Goal: Information Seeking & Learning: Learn about a topic

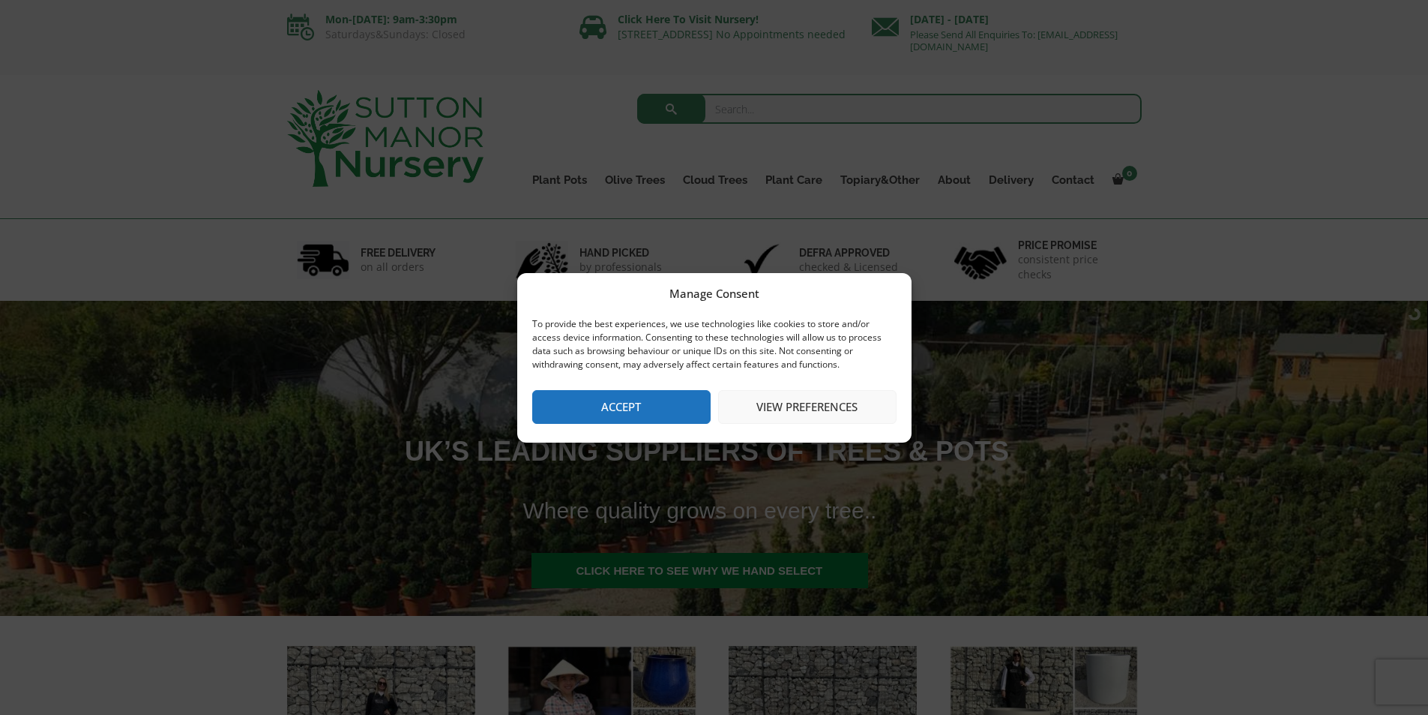
click at [994, 406] on div "Manage Consent To provide the best experiences, we use technologies like cookie…" at bounding box center [714, 357] width 1428 height 715
click at [832, 406] on button "View preferences" at bounding box center [807, 407] width 178 height 34
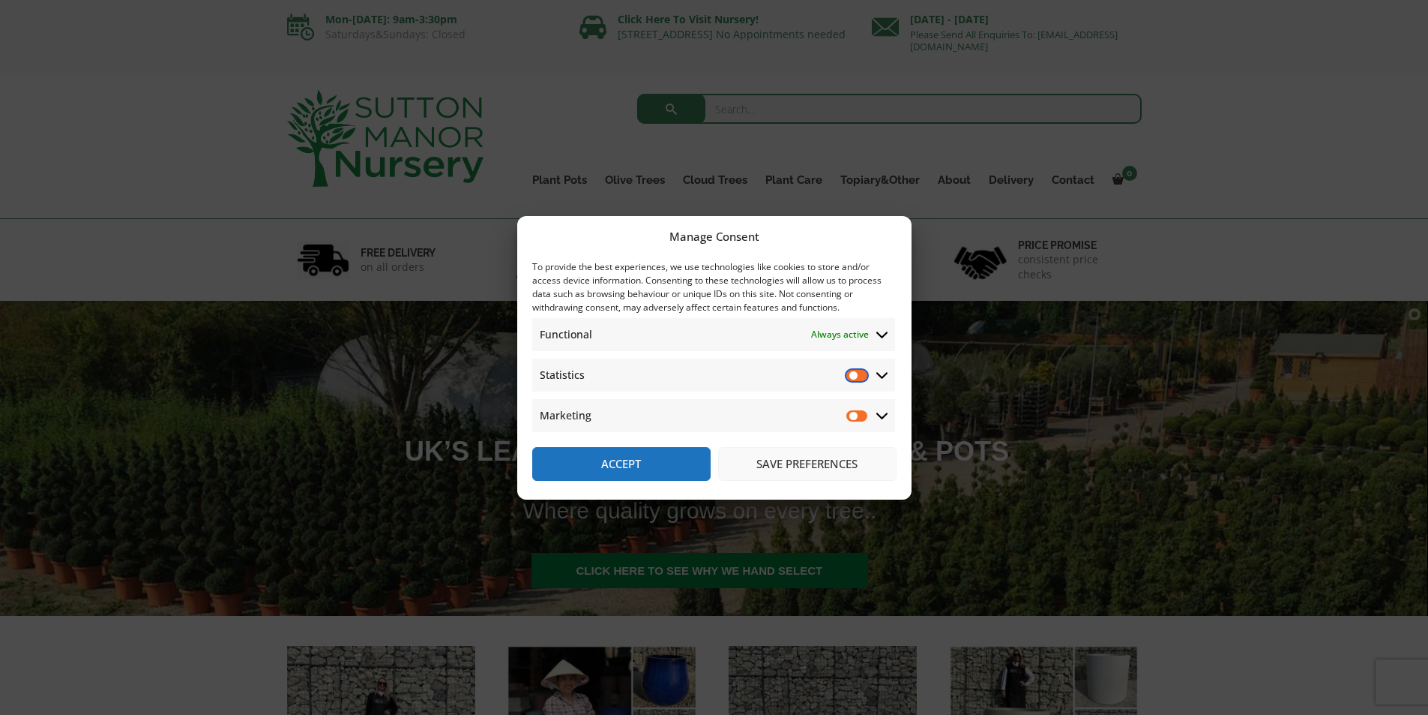
click at [865, 376] on input "Statistics" at bounding box center [858, 374] width 22 height 15
checkbox input "true"
click at [859, 415] on input "Marketing" at bounding box center [858, 415] width 22 height 15
checkbox input "true"
click at [825, 467] on button "Save preferences" at bounding box center [807, 464] width 178 height 34
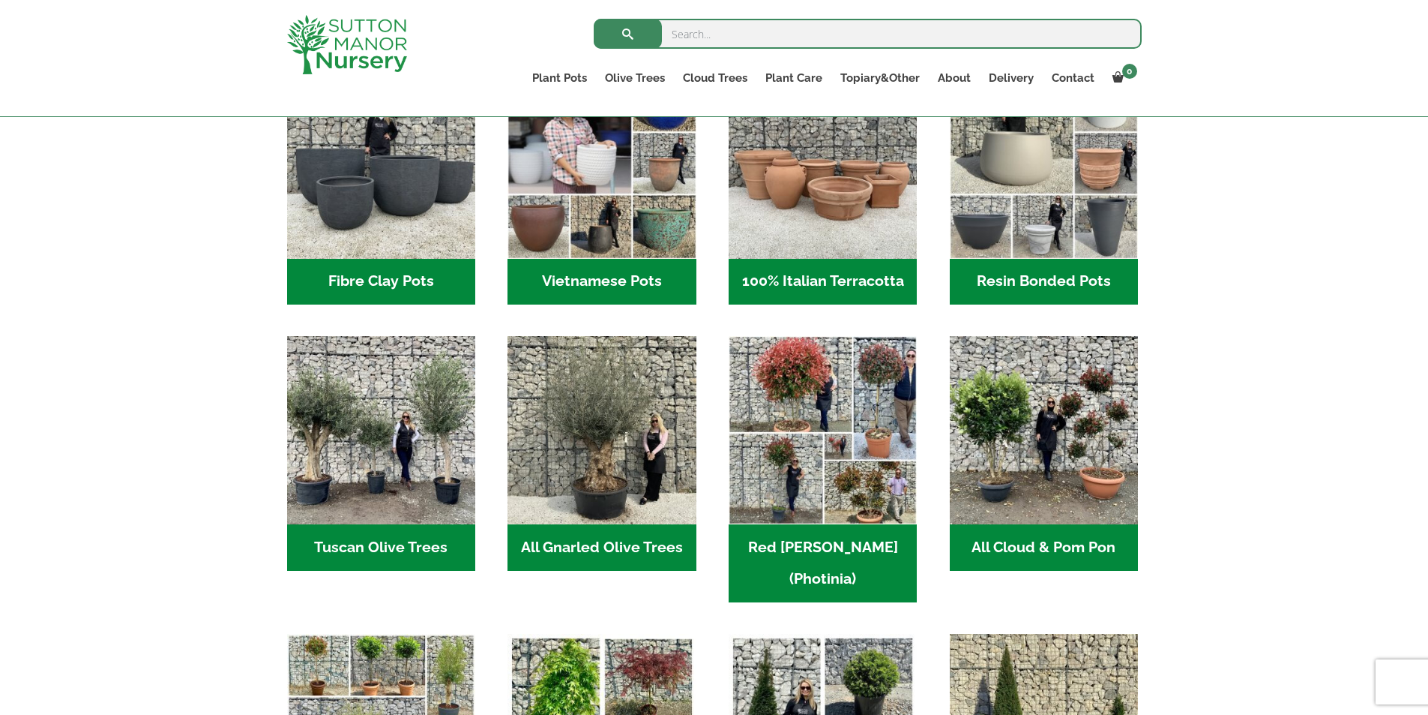
scroll to position [552, 0]
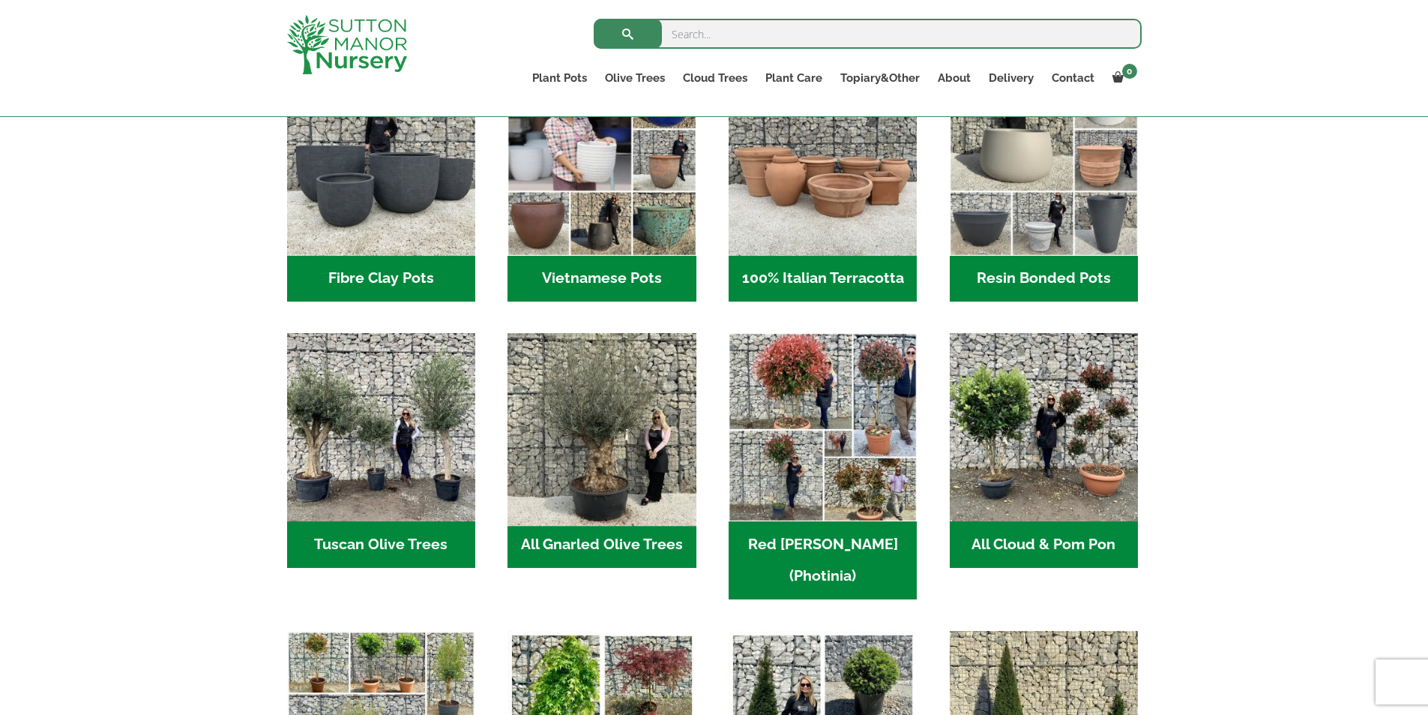
click at [609, 469] on img "Visit product category All Gnarled Olive Trees" at bounding box center [602, 427] width 198 height 198
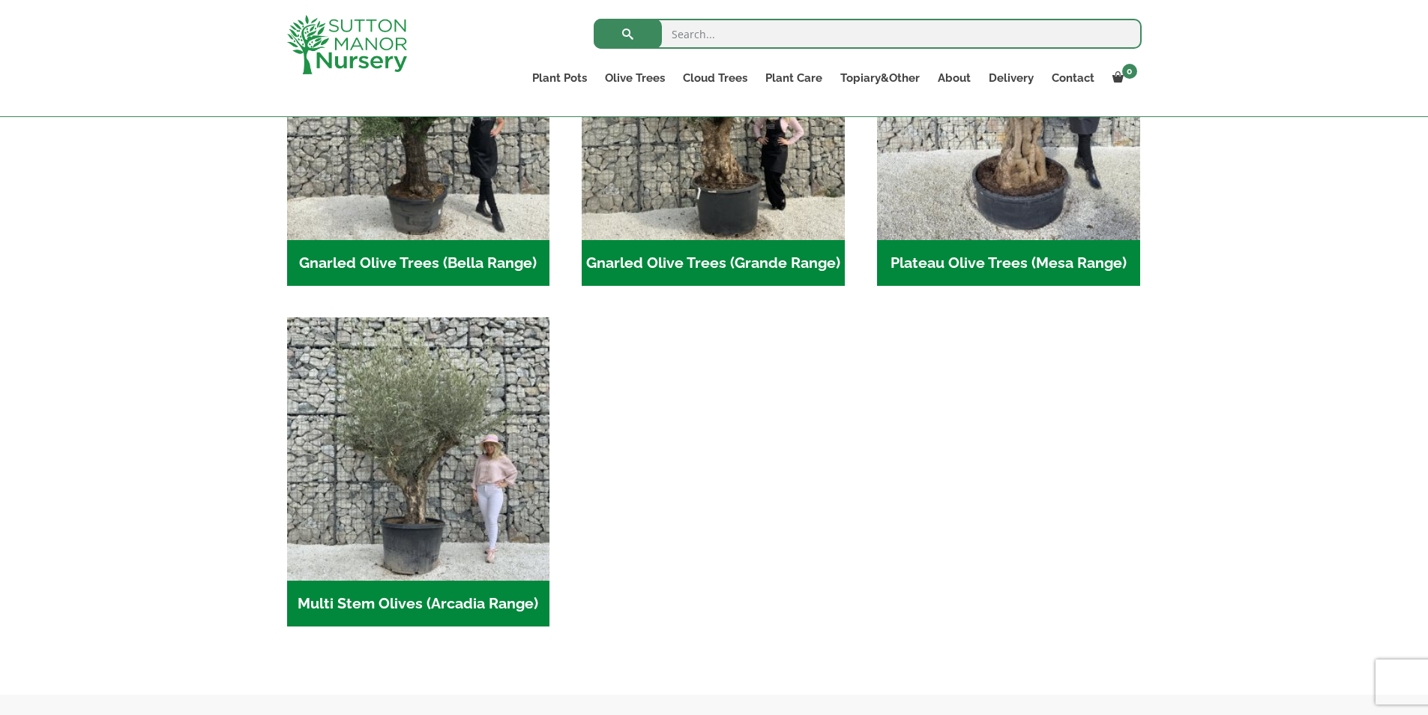
scroll to position [469, 0]
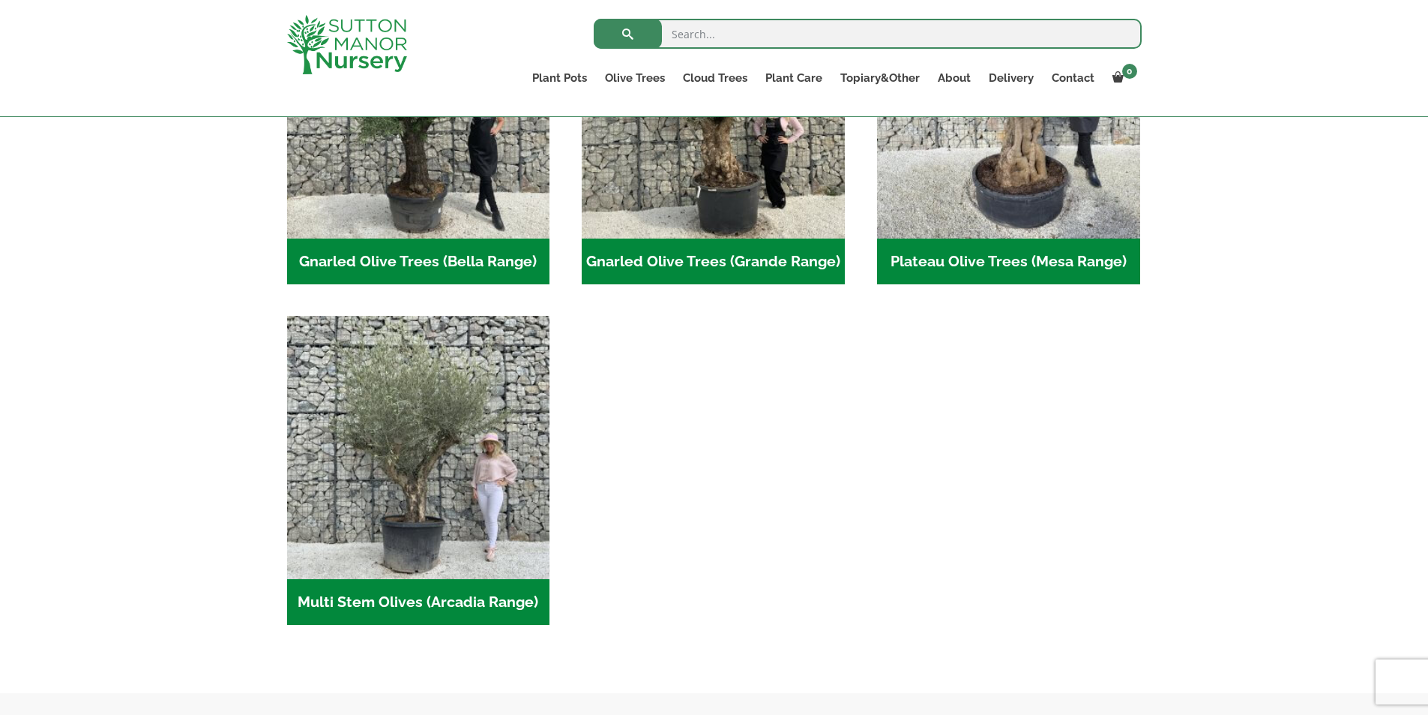
click at [413, 603] on h2 "Multi Stem Olives (Arcadia Range) (18)" at bounding box center [418, 602] width 263 height 46
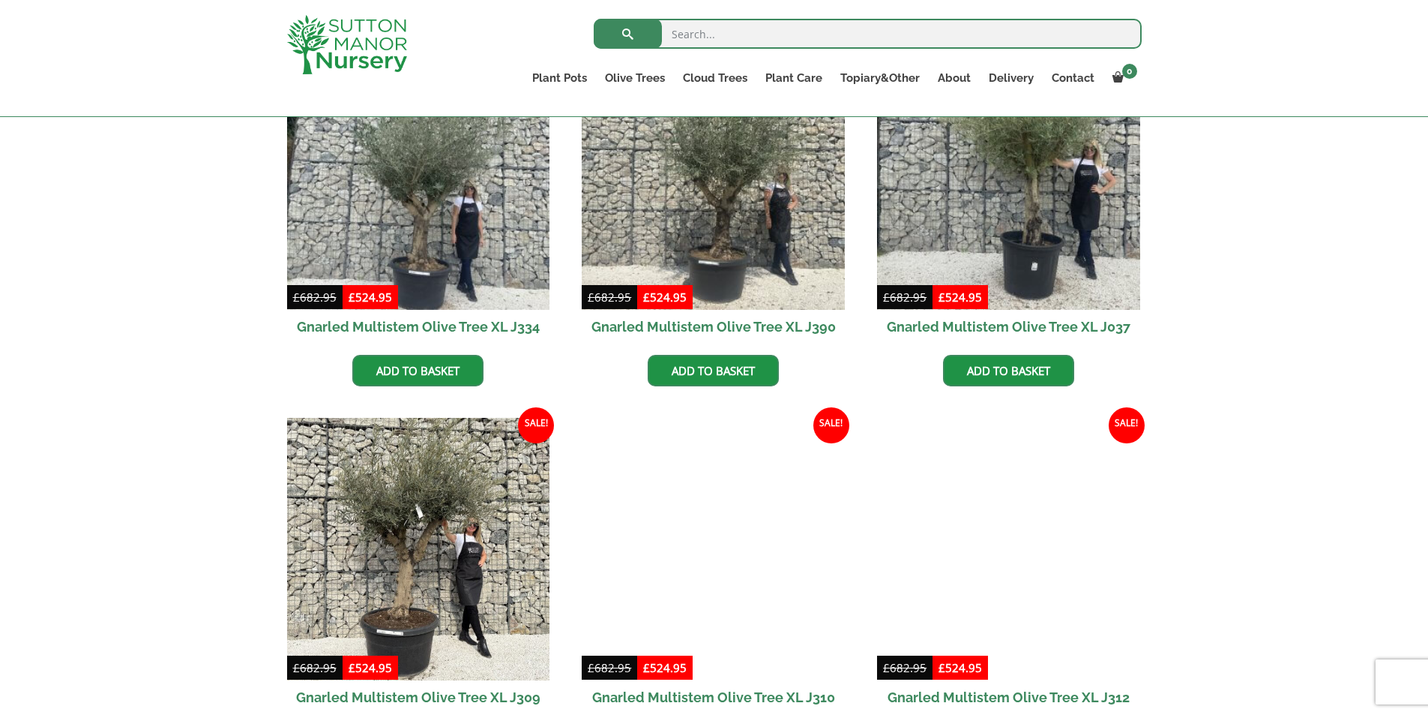
scroll to position [692, 0]
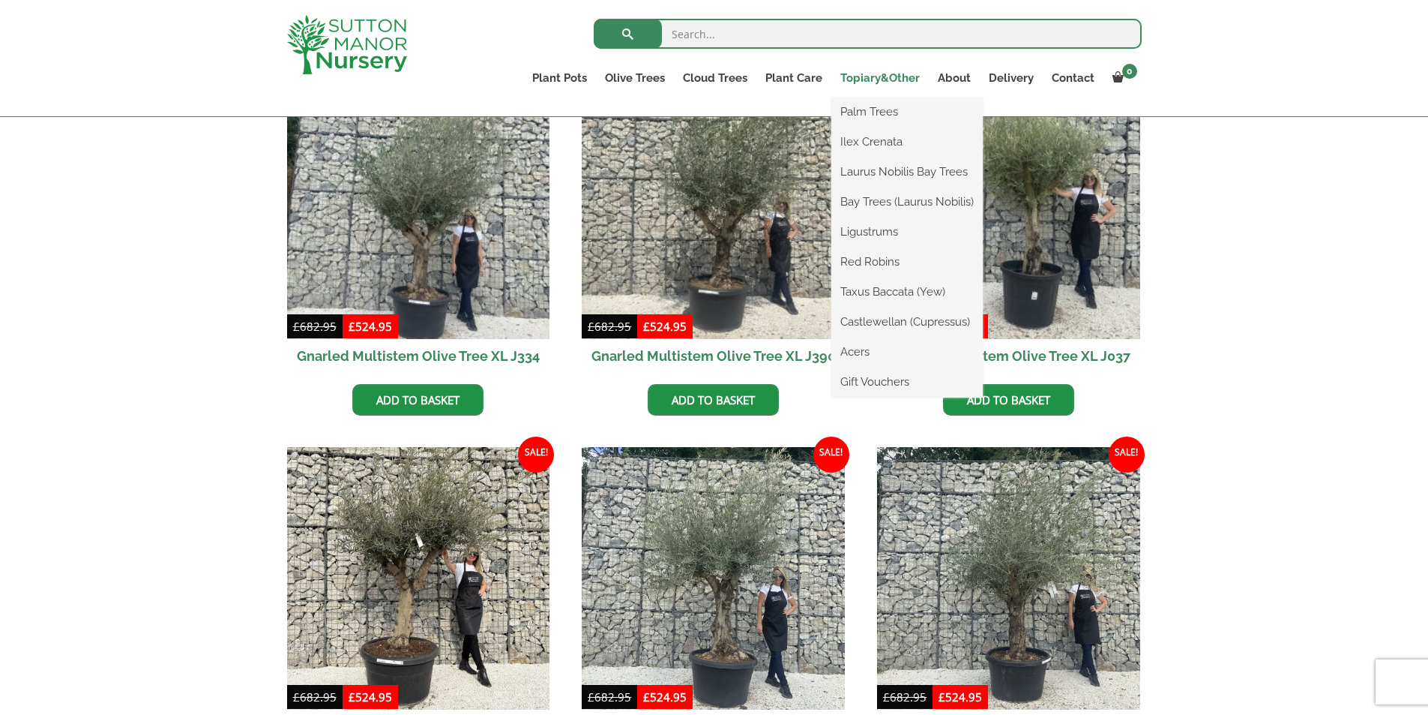
click at [877, 81] on link "Topiary&Other" at bounding box center [880, 77] width 97 height 21
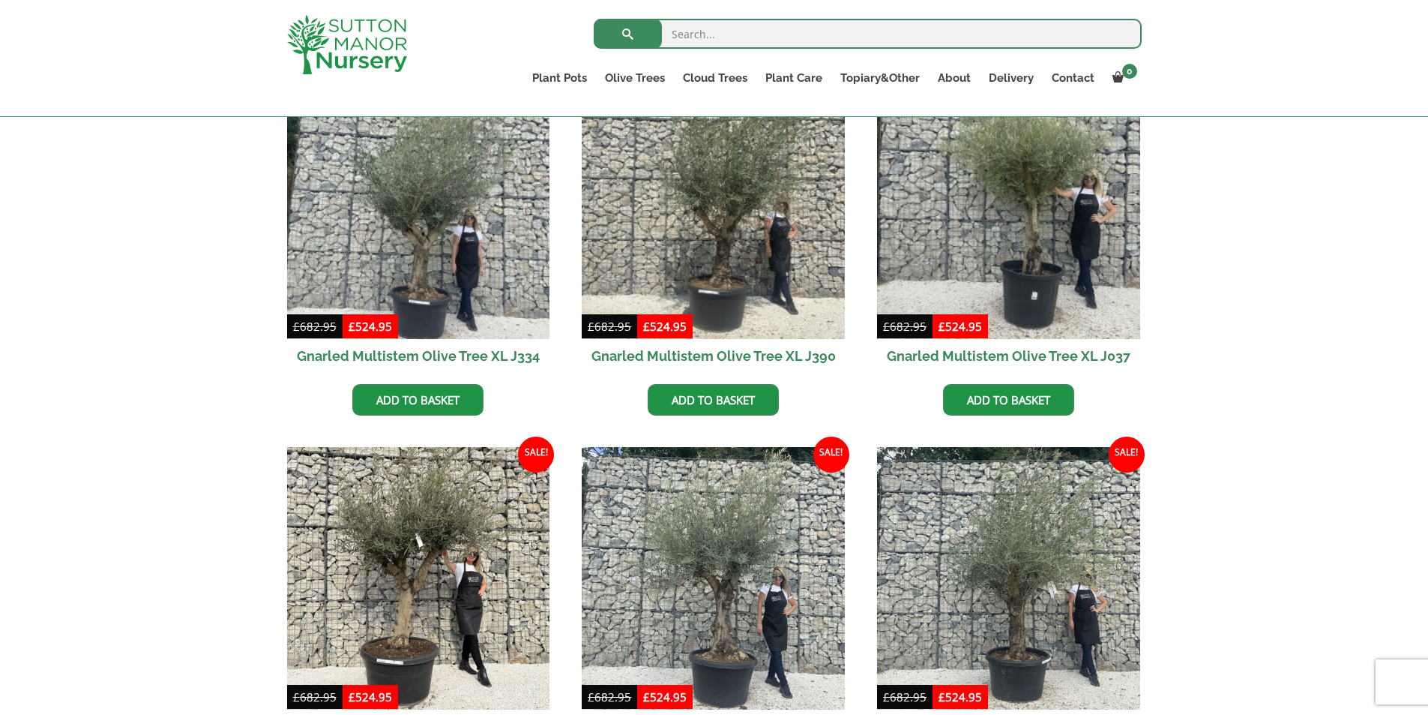
click at [684, 31] on input "search" at bounding box center [868, 34] width 548 height 30
type input "trees on frames"
click at [594, 19] on button "submit" at bounding box center [628, 34] width 68 height 30
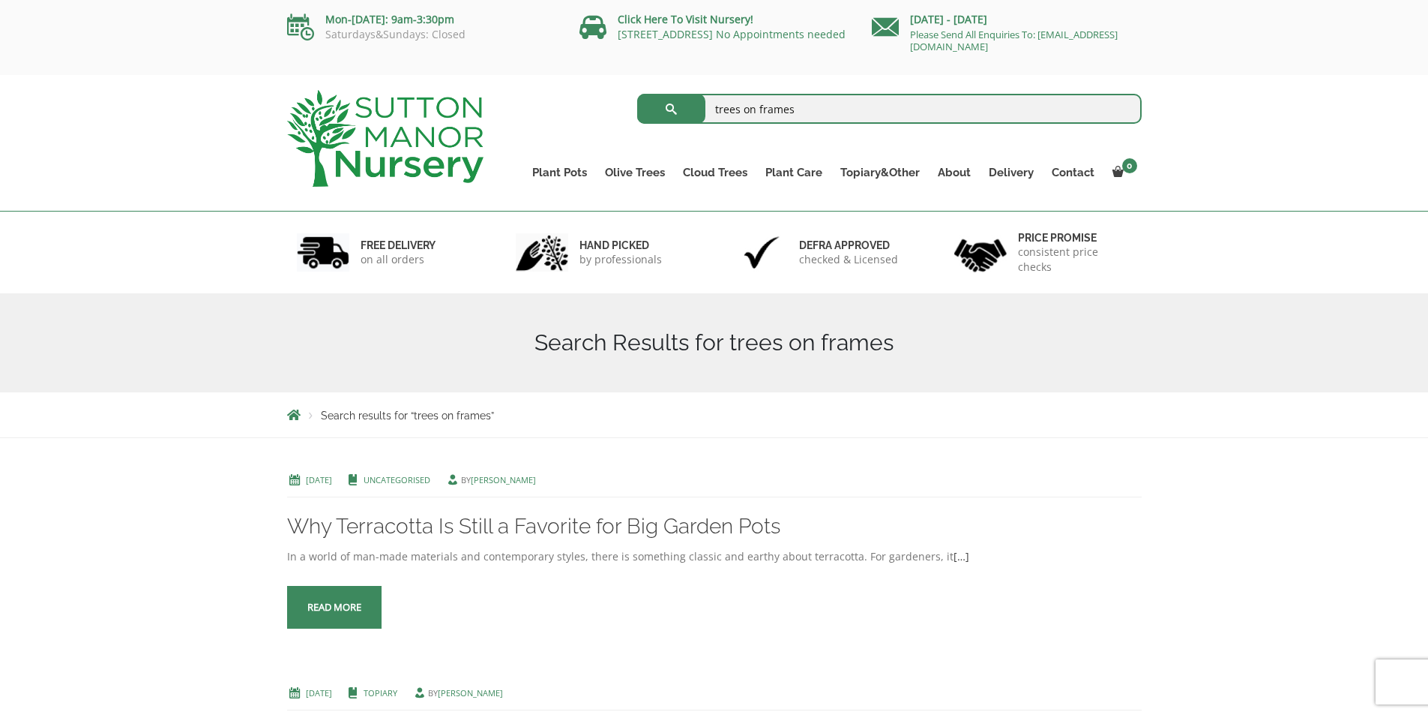
drag, startPoint x: 749, startPoint y: 100, endPoint x: 545, endPoint y: 93, distance: 204.1
click at [545, 93] on div "trees on frames Search for:" at bounding box center [824, 108] width 636 height 37
type input "climbing trees"
click at [637, 94] on button "submit" at bounding box center [671, 109] width 68 height 30
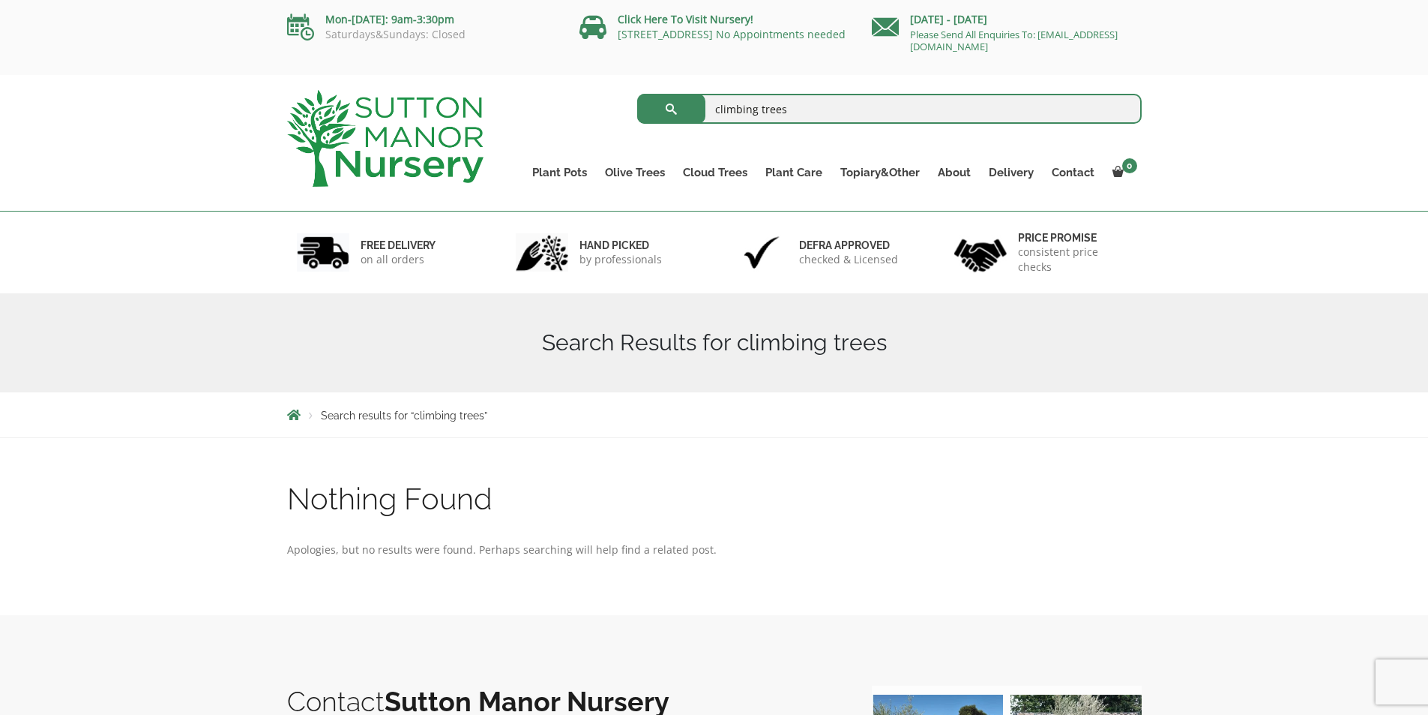
click at [814, 116] on input "climbing trees" at bounding box center [889, 109] width 505 height 30
click at [637, 94] on button "submit" at bounding box center [671, 109] width 68 height 30
drag, startPoint x: 793, startPoint y: 105, endPoint x: 703, endPoint y: 97, distance: 89.5
click at [703, 97] on form "climbing trees Search for:" at bounding box center [889, 108] width 505 height 37
click at [715, 192] on ul "Ilex Crenata Cloud Trees Castlewellan Ligustrum Pom Poms" at bounding box center [746, 237] width 145 height 90
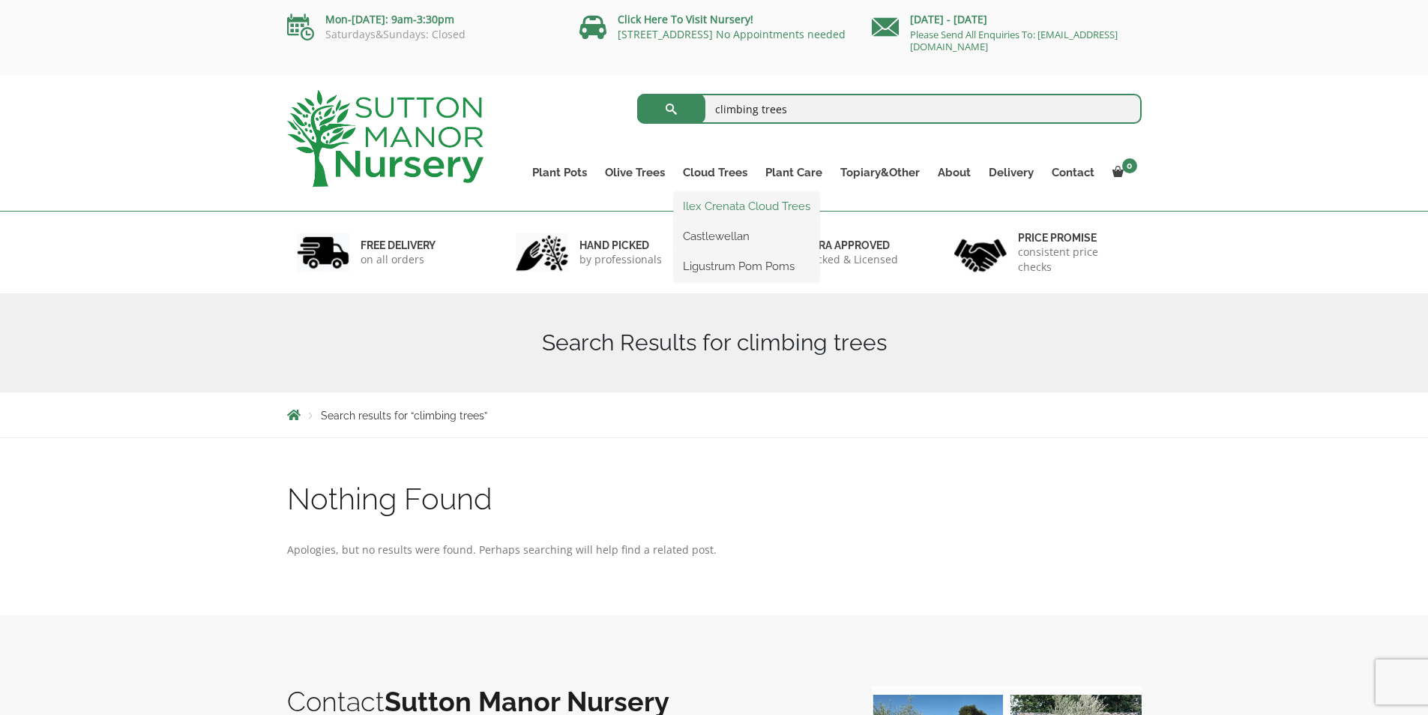
click at [727, 202] on link "Ilex Crenata Cloud Trees" at bounding box center [746, 206] width 145 height 22
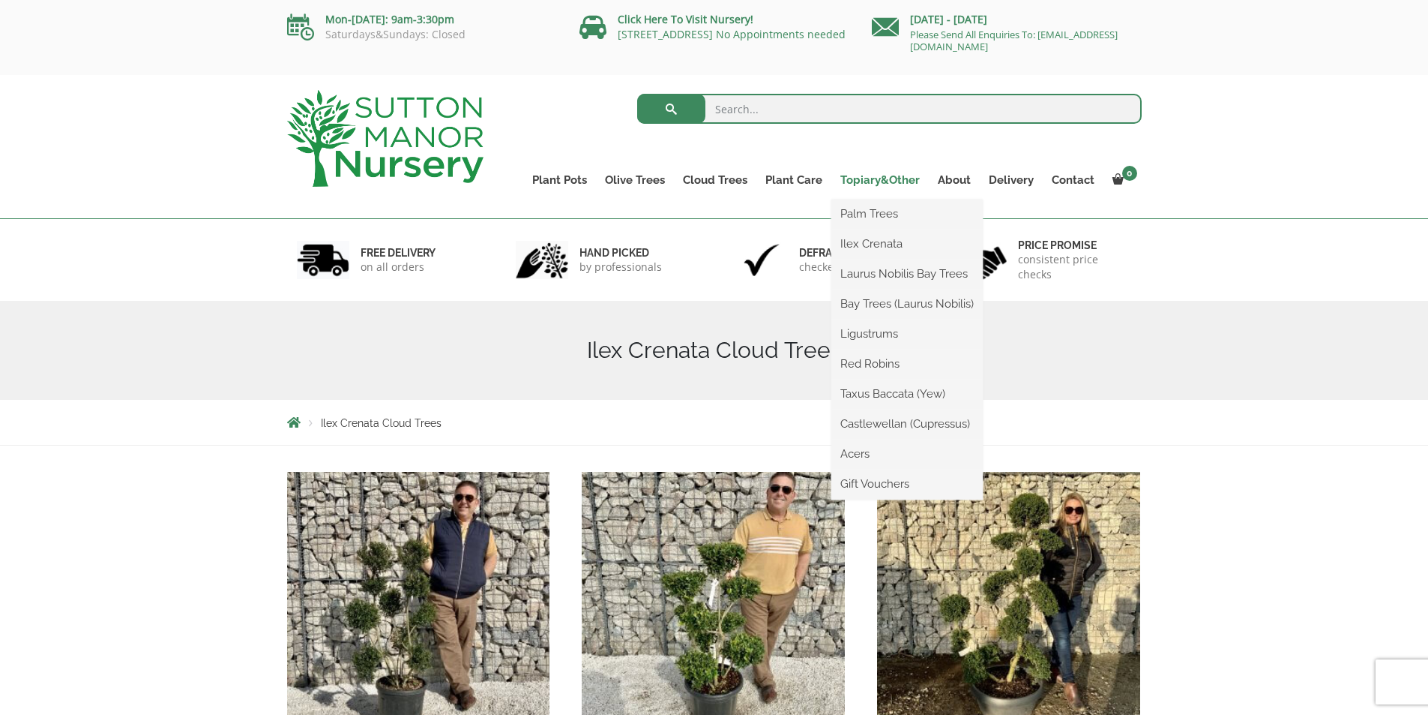
click at [868, 181] on link "Topiary&Other" at bounding box center [880, 179] width 97 height 21
click at [919, 397] on link "Taxus Baccata (Yew)" at bounding box center [907, 393] width 151 height 22
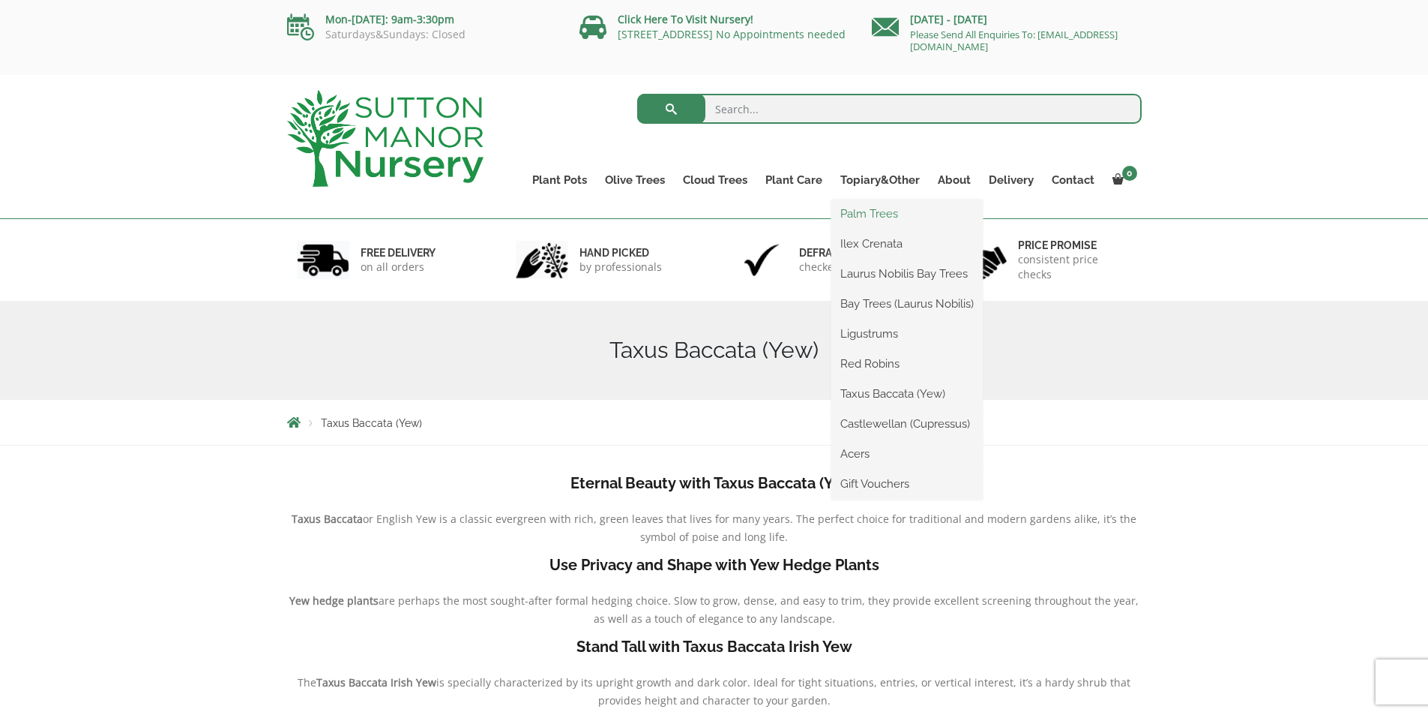
click at [862, 212] on link "Palm Trees" at bounding box center [907, 213] width 151 height 22
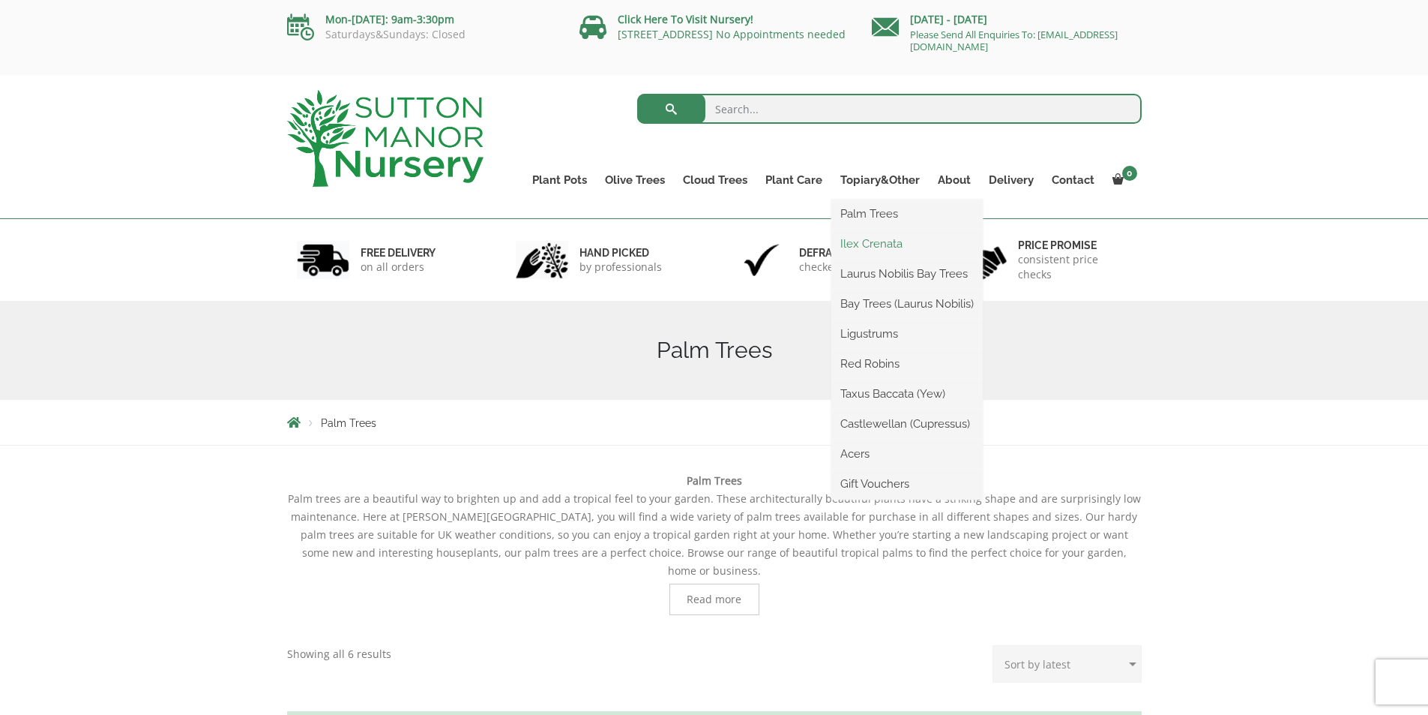
click at [868, 241] on link "Ilex Crenata" at bounding box center [907, 243] width 151 height 22
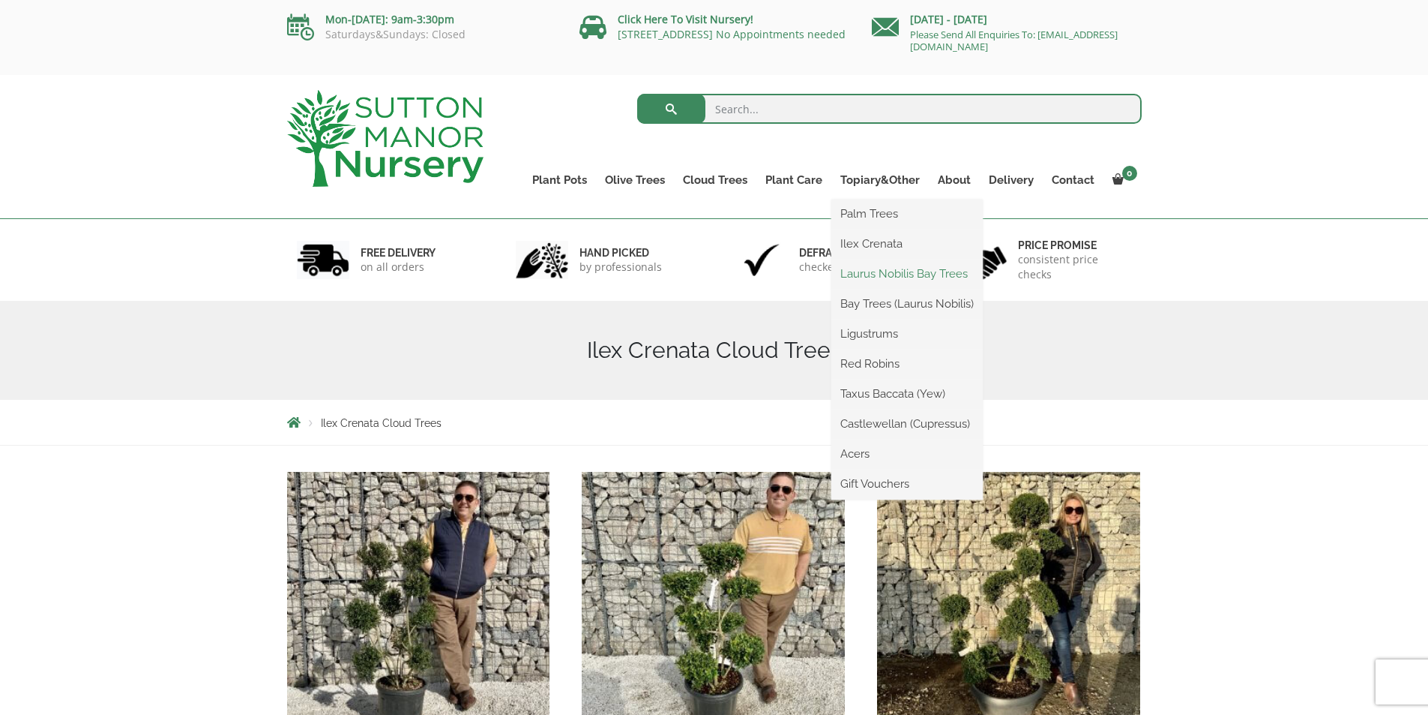
click at [875, 274] on link "Laurus Nobilis Bay Trees" at bounding box center [907, 273] width 151 height 22
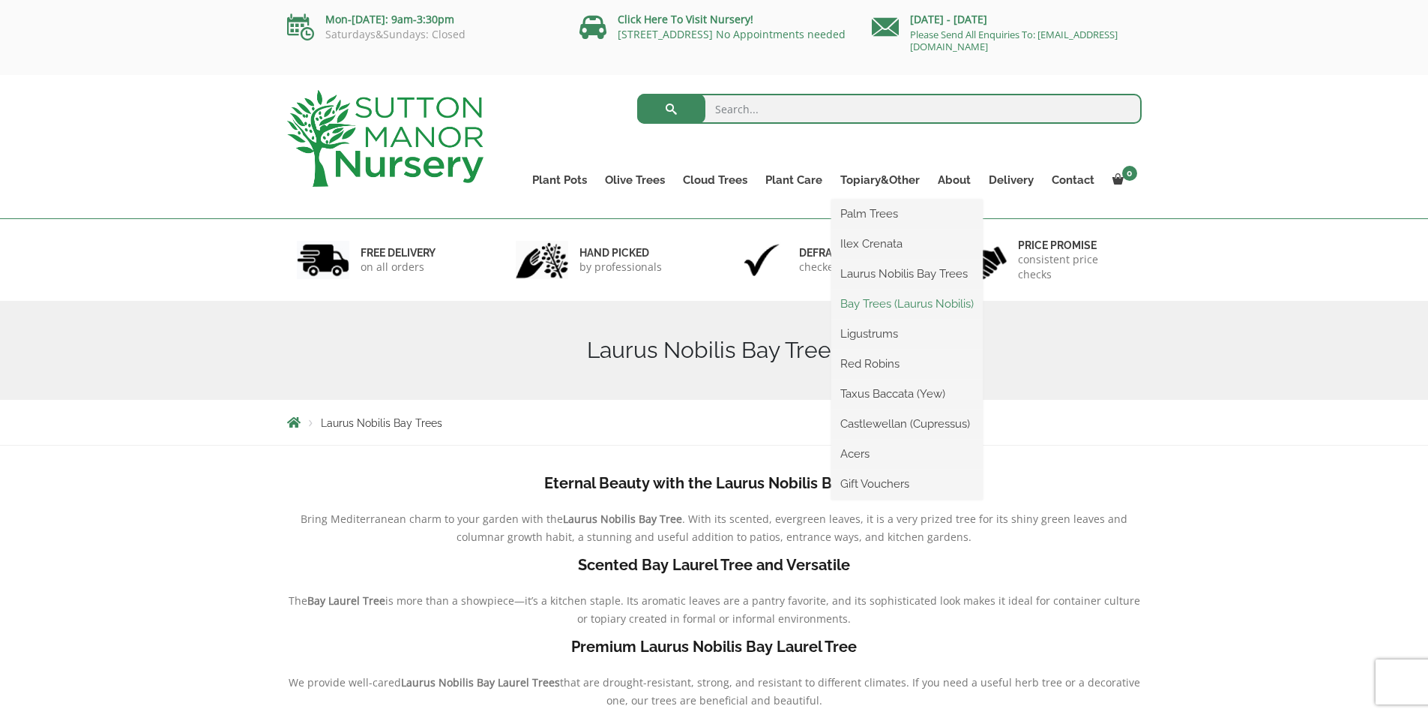
click at [895, 304] on link "Bay Trees (Laurus Nobilis)" at bounding box center [907, 303] width 151 height 22
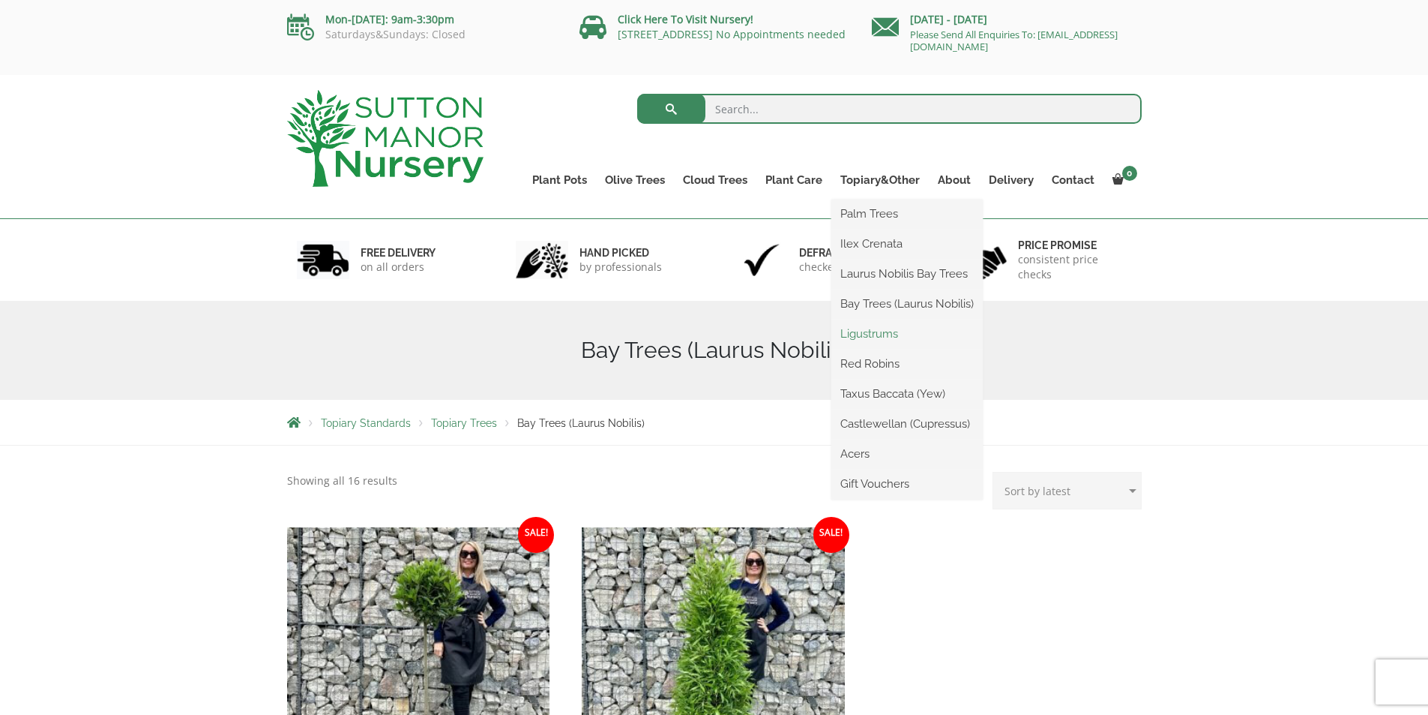
click at [881, 330] on link "Ligustrums" at bounding box center [907, 333] width 151 height 22
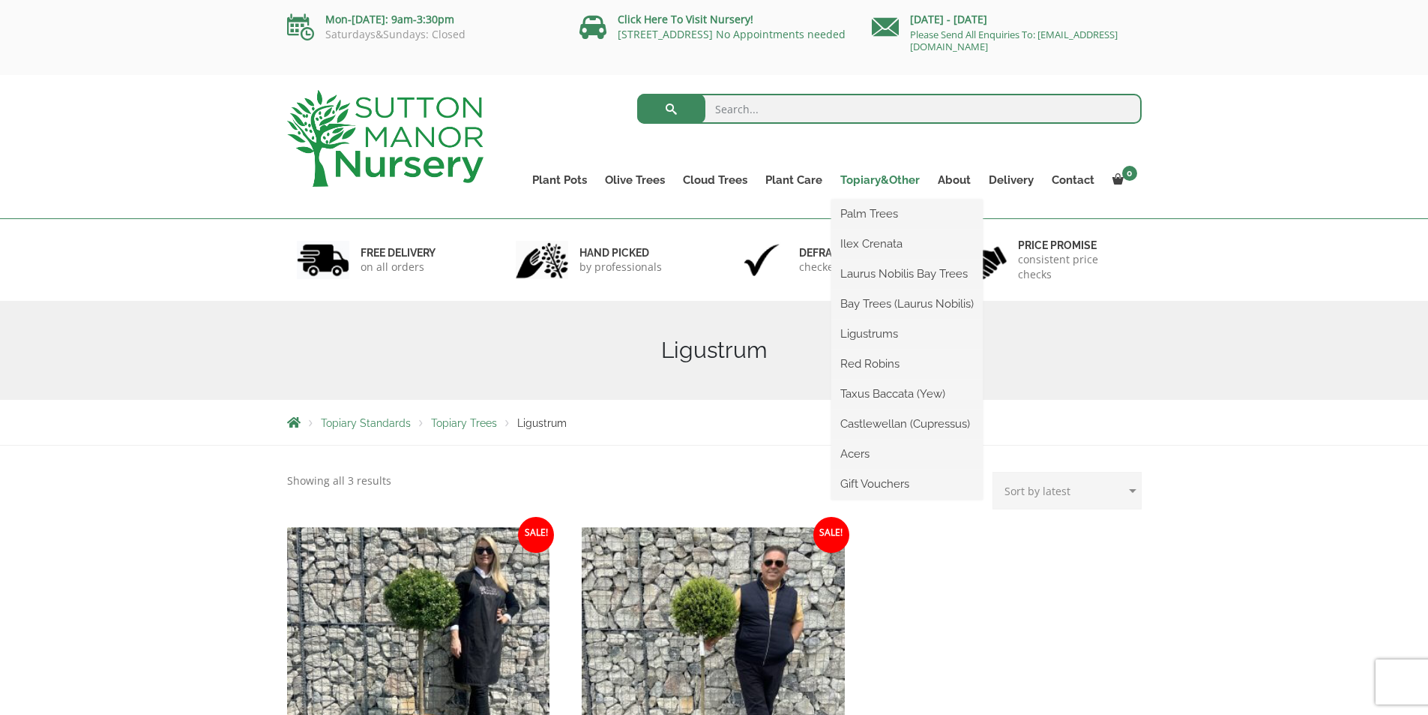
click at [874, 178] on link "Topiary&Other" at bounding box center [880, 179] width 97 height 21
click at [866, 362] on link "Red Robins" at bounding box center [907, 363] width 151 height 22
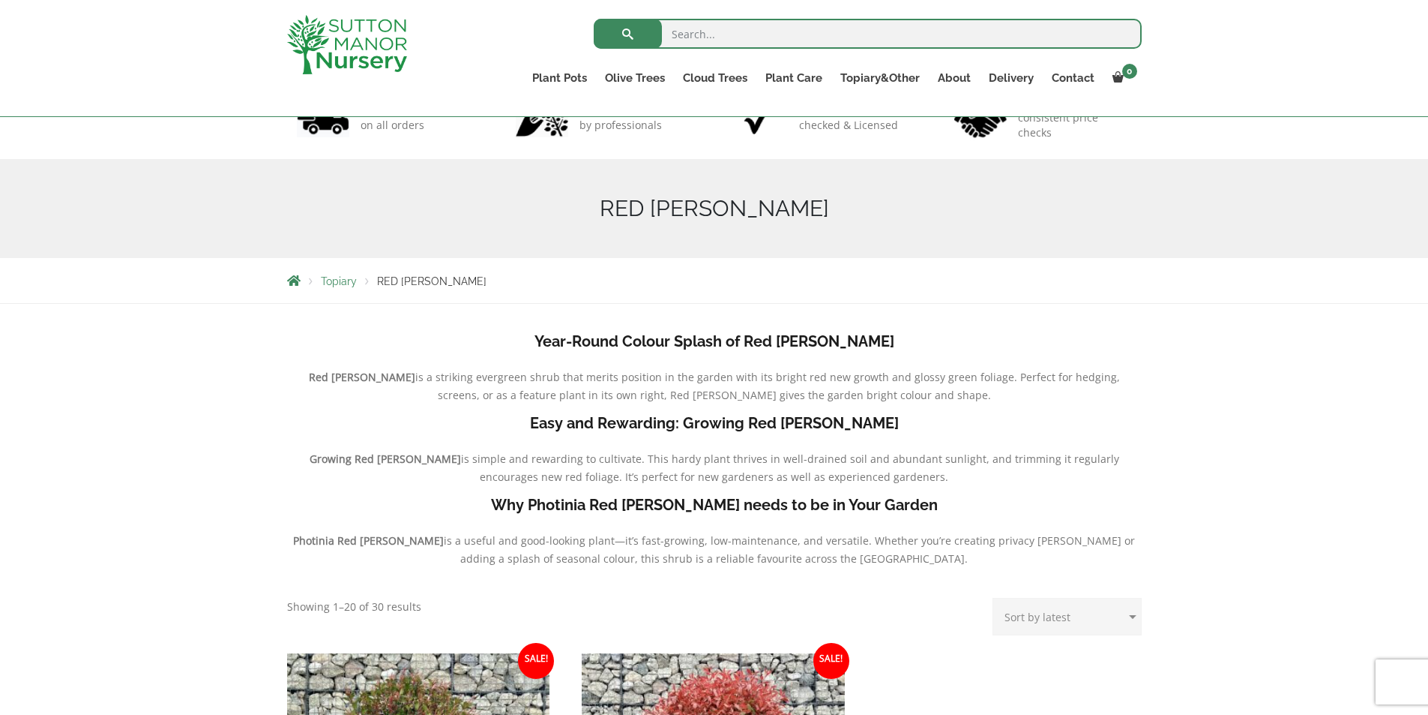
scroll to position [102, 0]
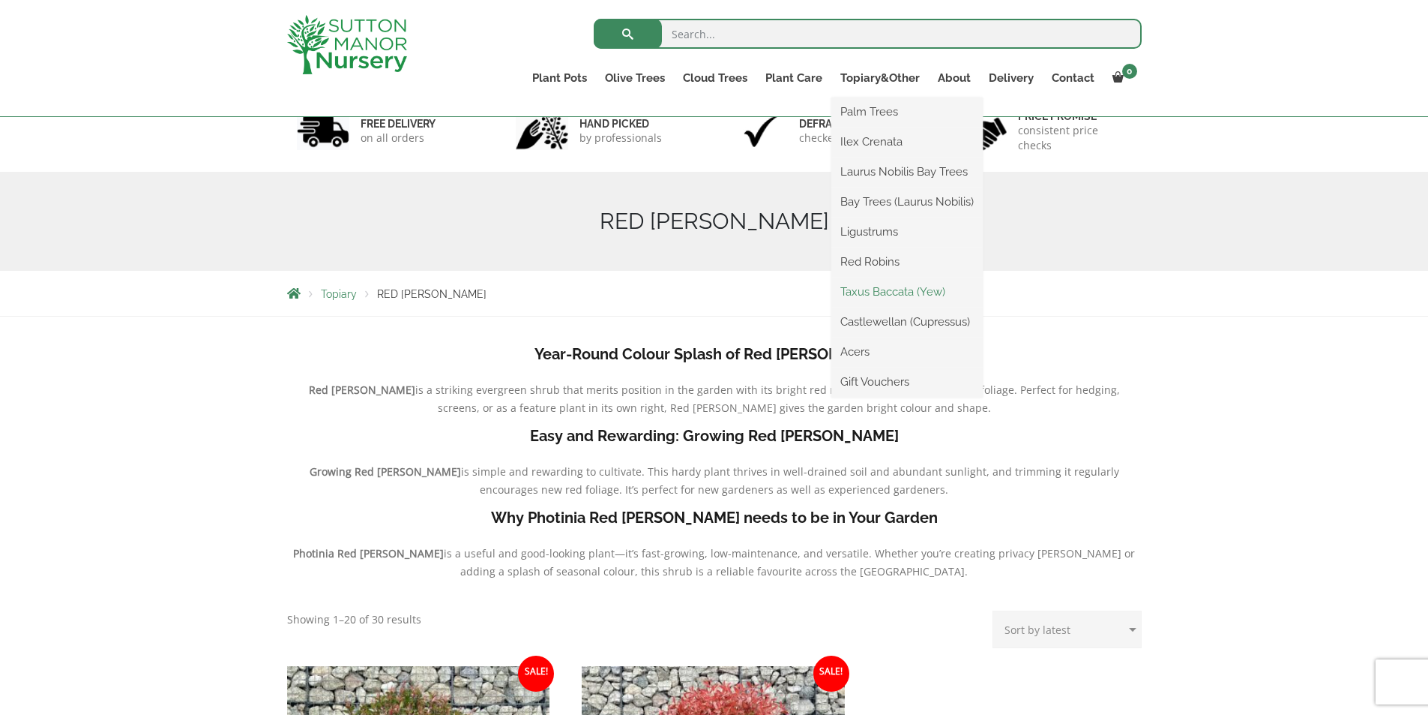
click at [871, 295] on link "Taxus Baccata (Yew)" at bounding box center [907, 291] width 151 height 22
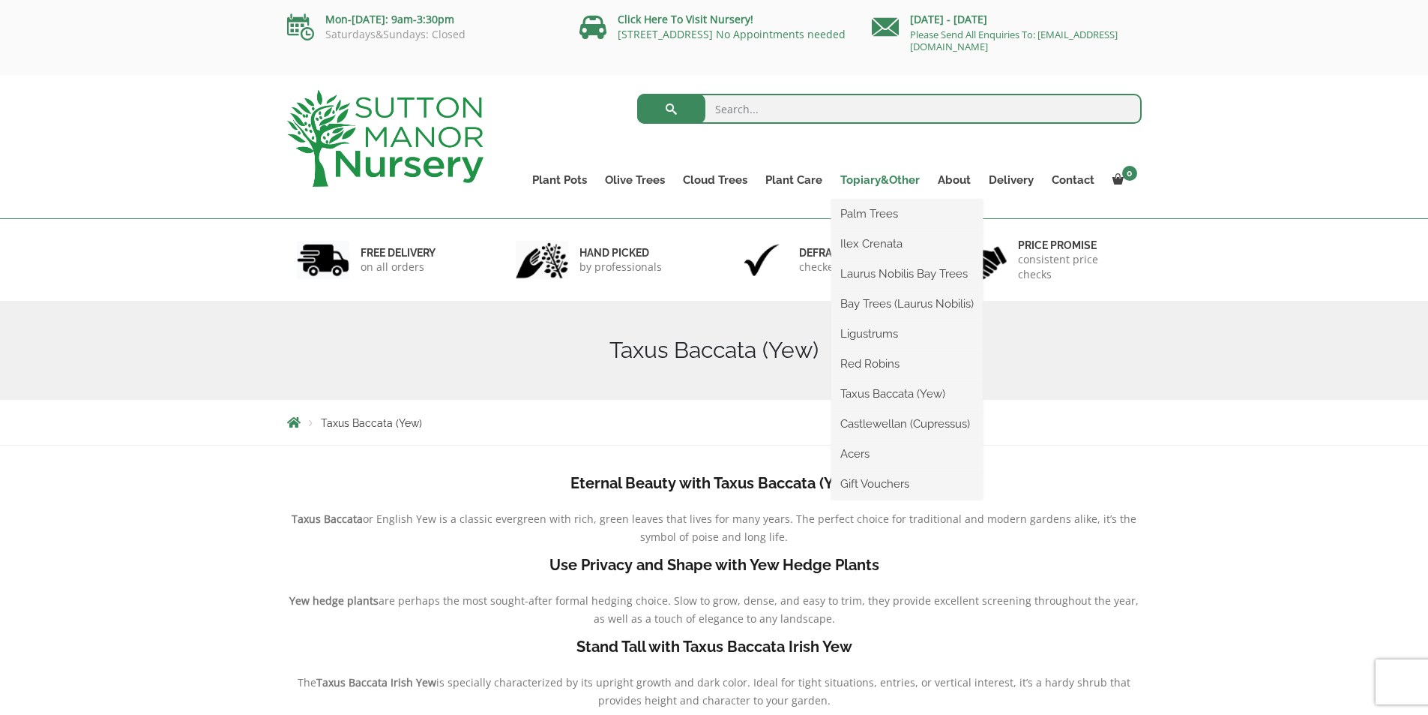
click at [886, 181] on link "Topiary&Other" at bounding box center [880, 179] width 97 height 21
click at [899, 425] on link "Castlewellan (Cupressus)" at bounding box center [907, 423] width 151 height 22
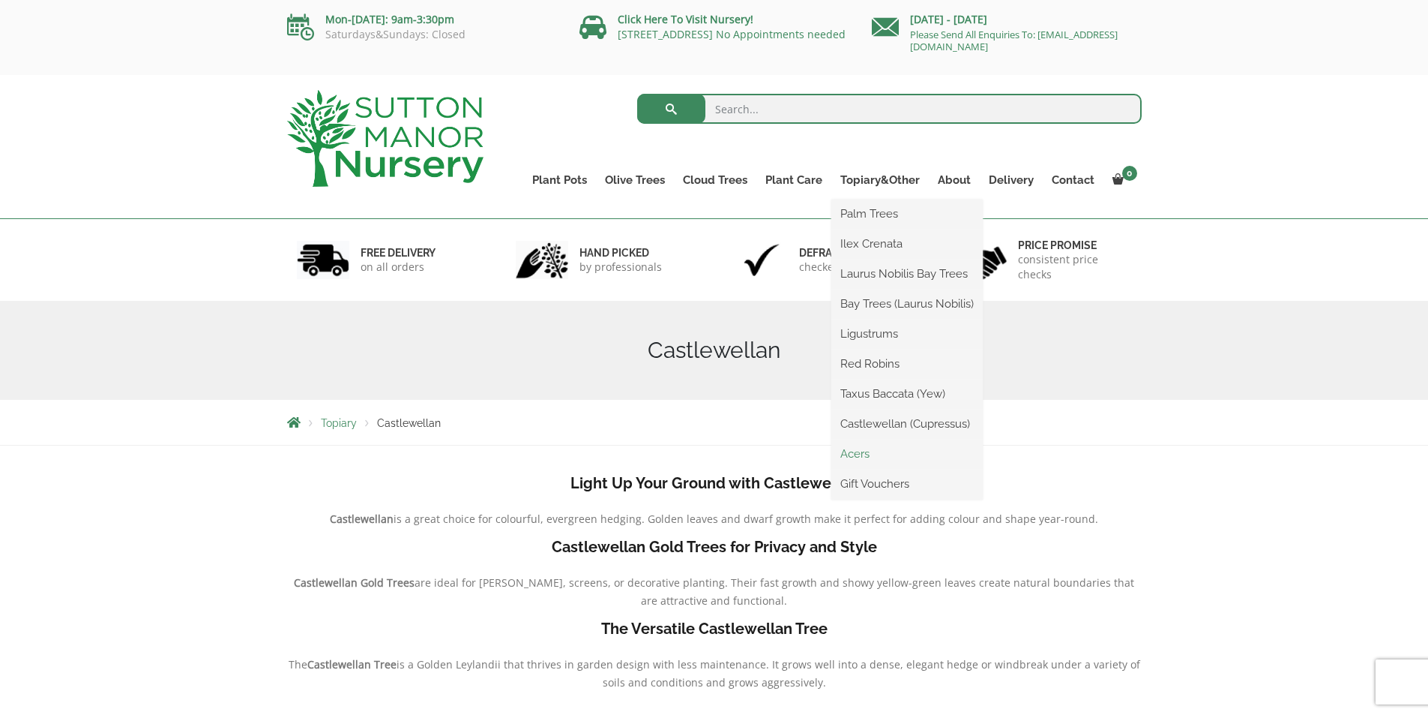
click at [862, 451] on link "Acers" at bounding box center [907, 453] width 151 height 22
